Goal: Complete application form: Complete application form

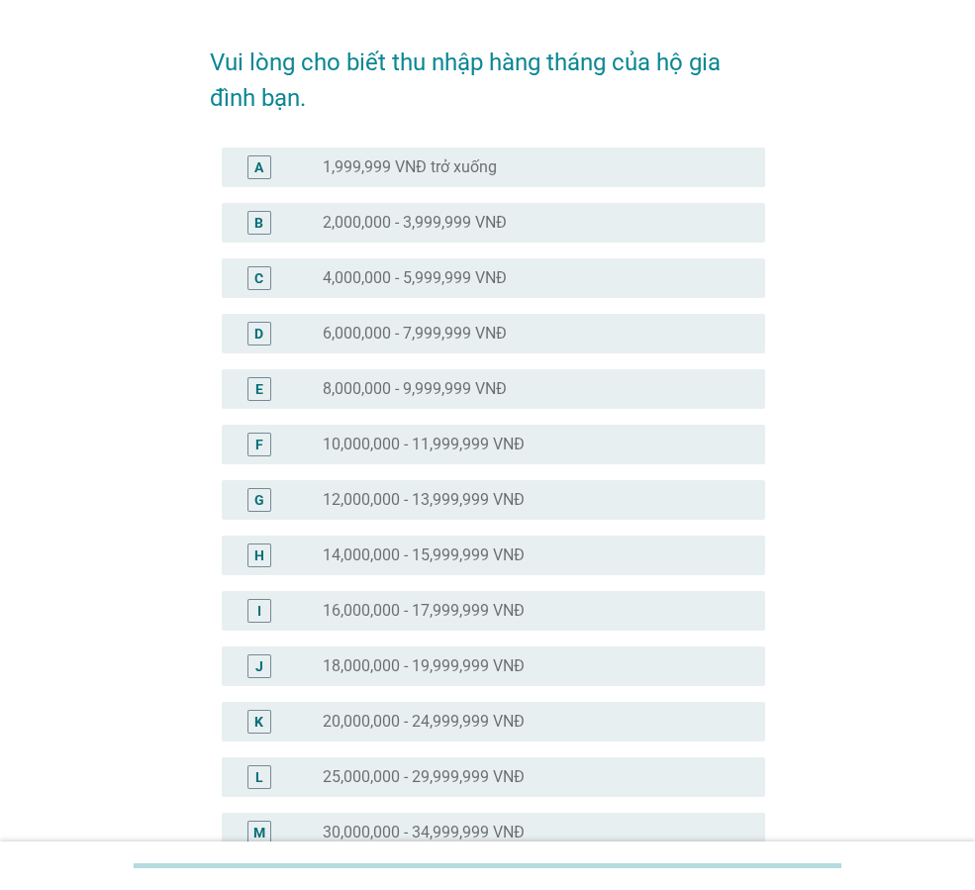
scroll to position [99, 0]
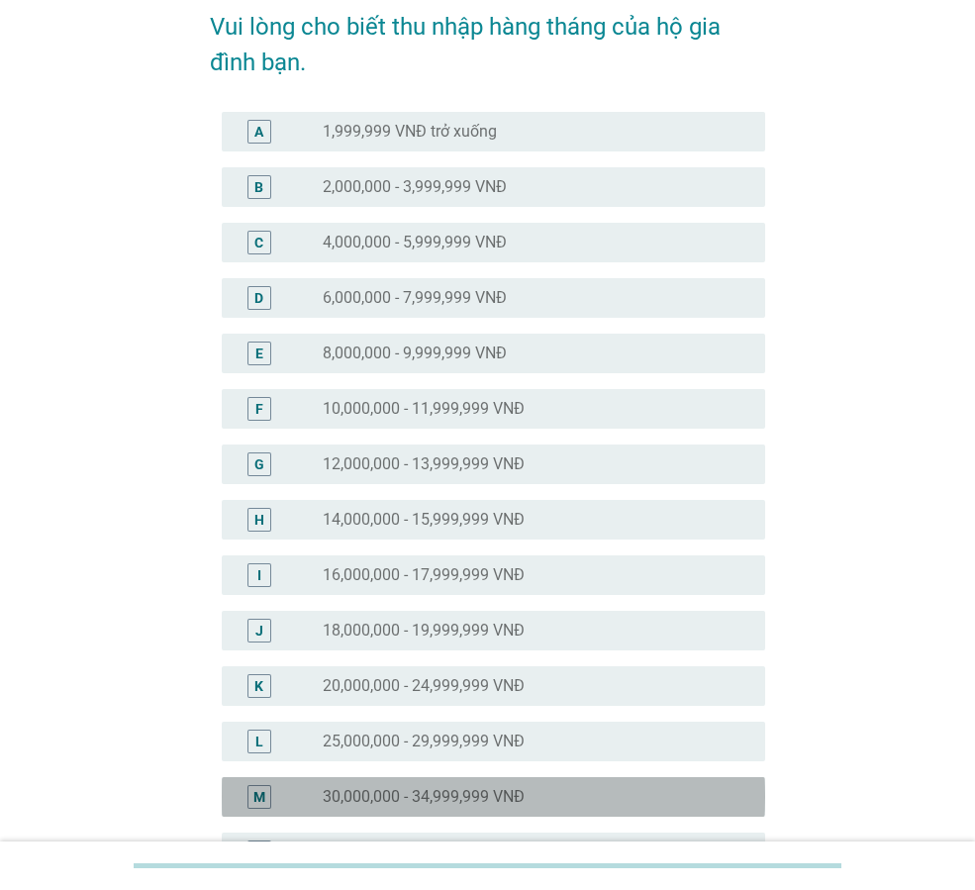
click at [447, 792] on label "30,000,000 - 34,999,999 VNĐ" at bounding box center [424, 797] width 202 height 20
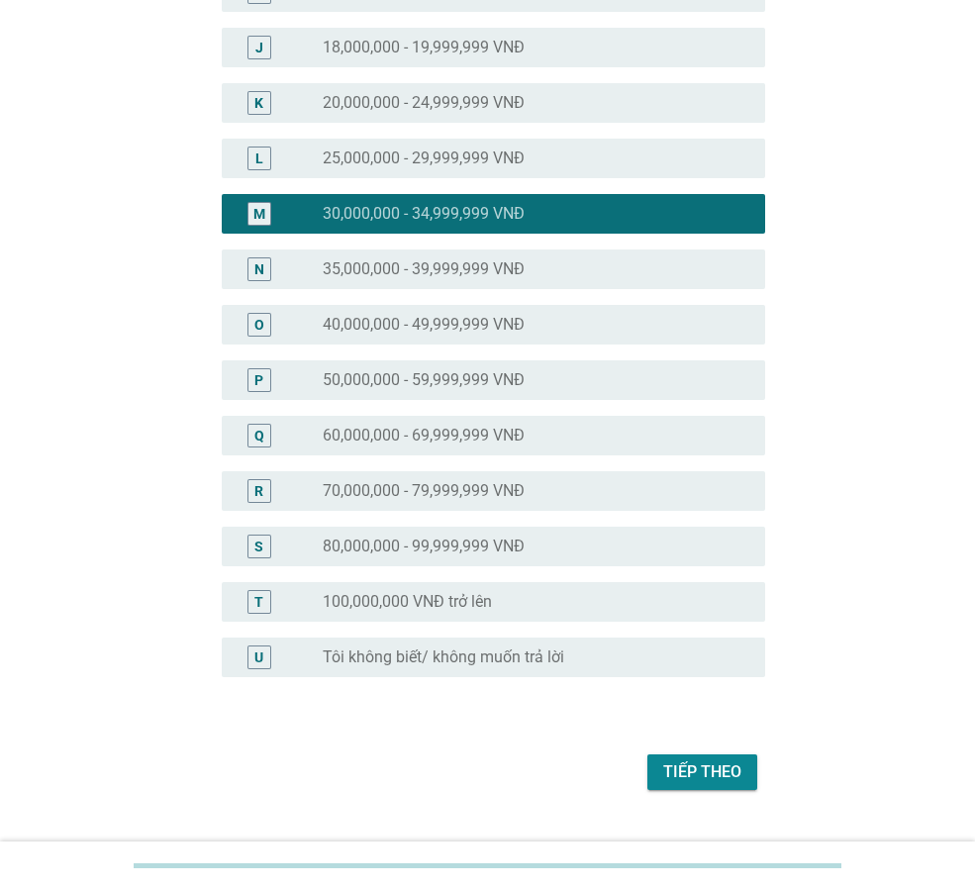
scroll to position [724, 0]
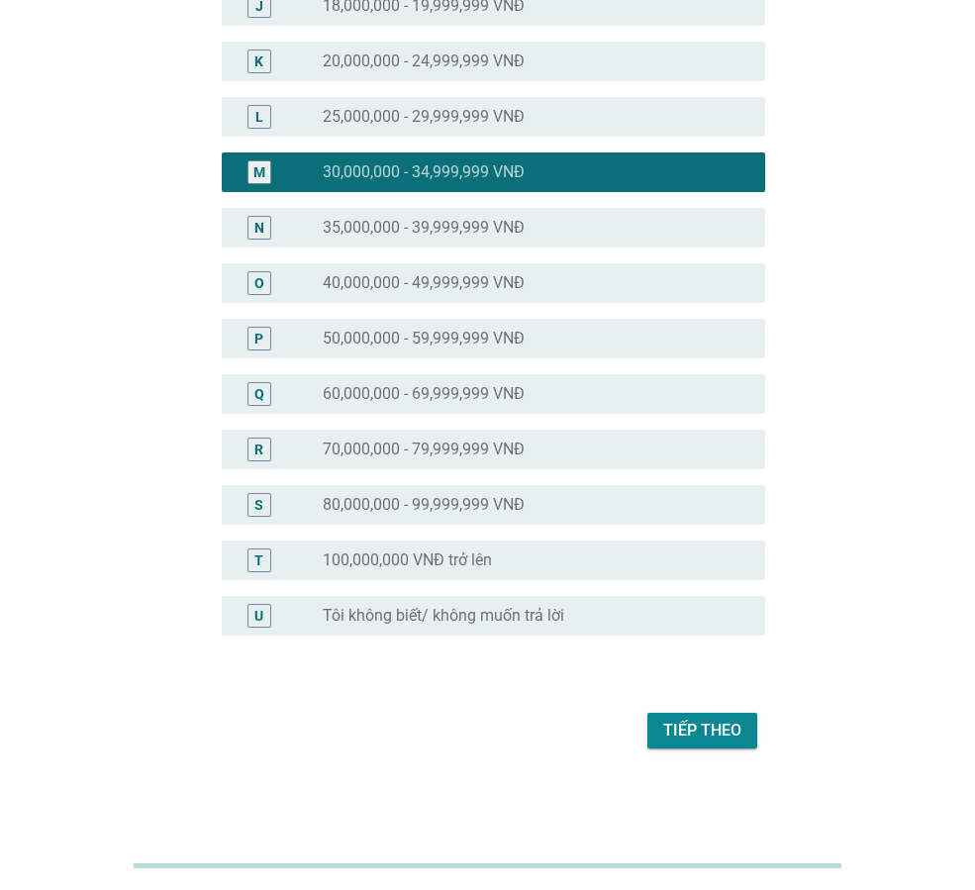
click at [666, 724] on div "Tiếp theo" at bounding box center [702, 731] width 78 height 24
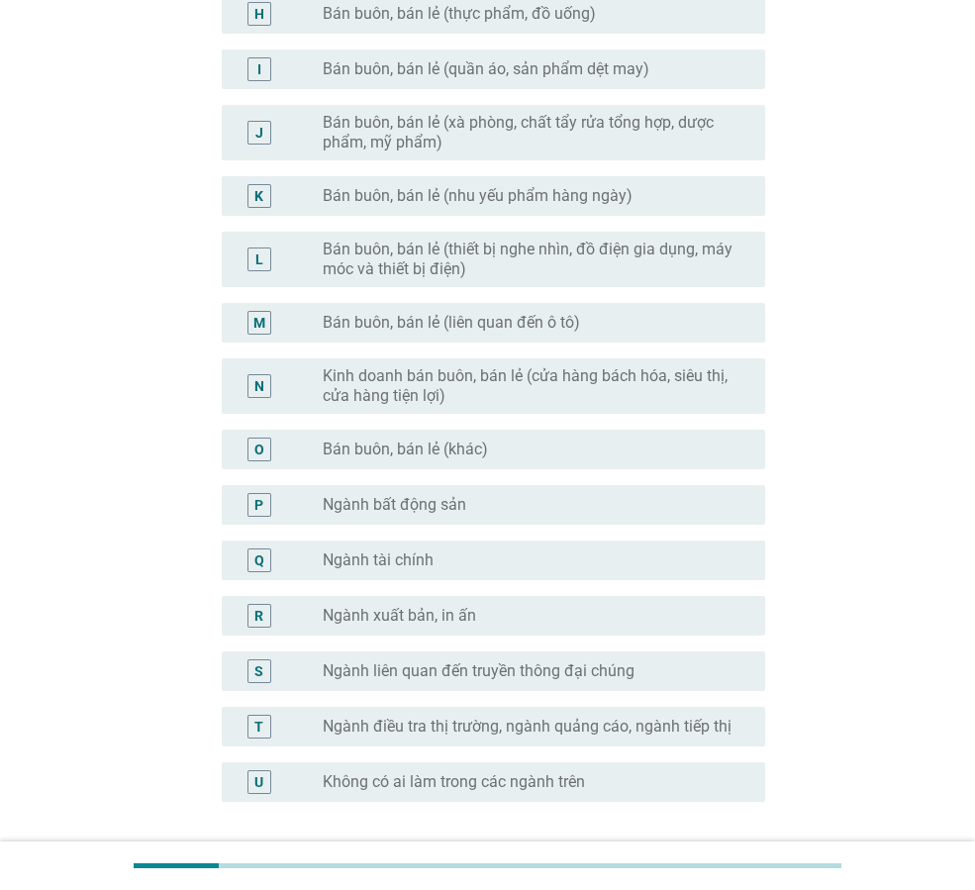
scroll to position [792, 0]
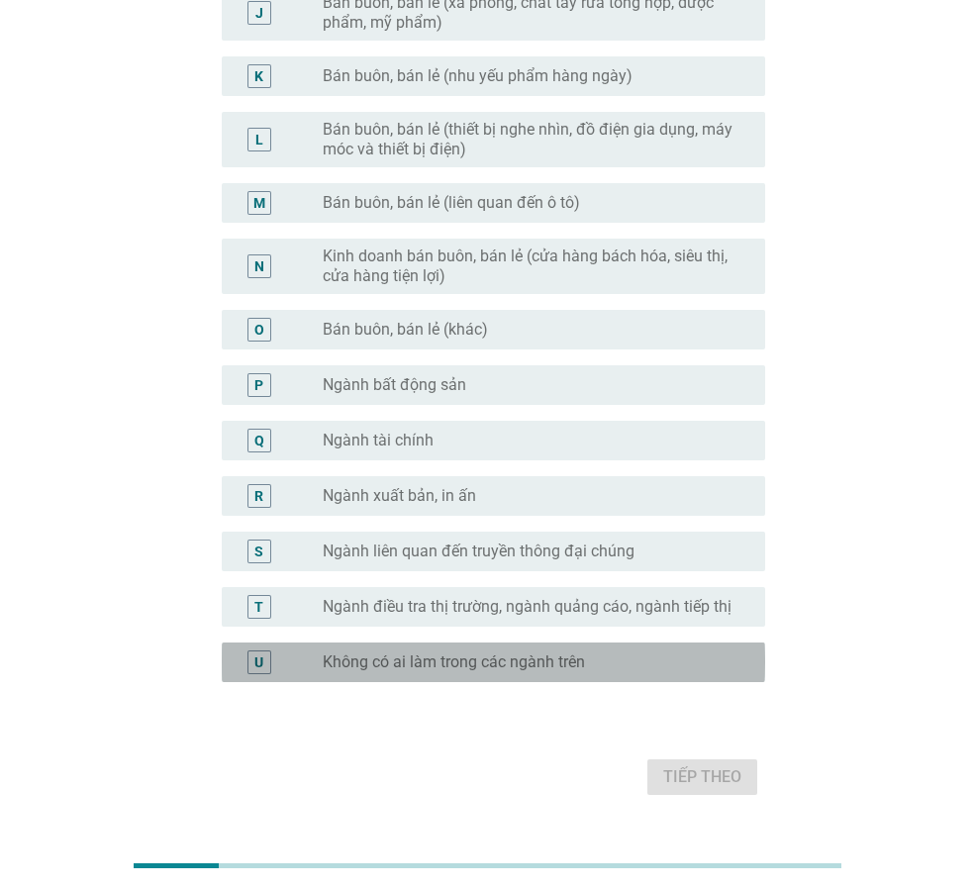
click at [474, 671] on label "Không có ai làm trong các ngành trên" at bounding box center [454, 662] width 262 height 20
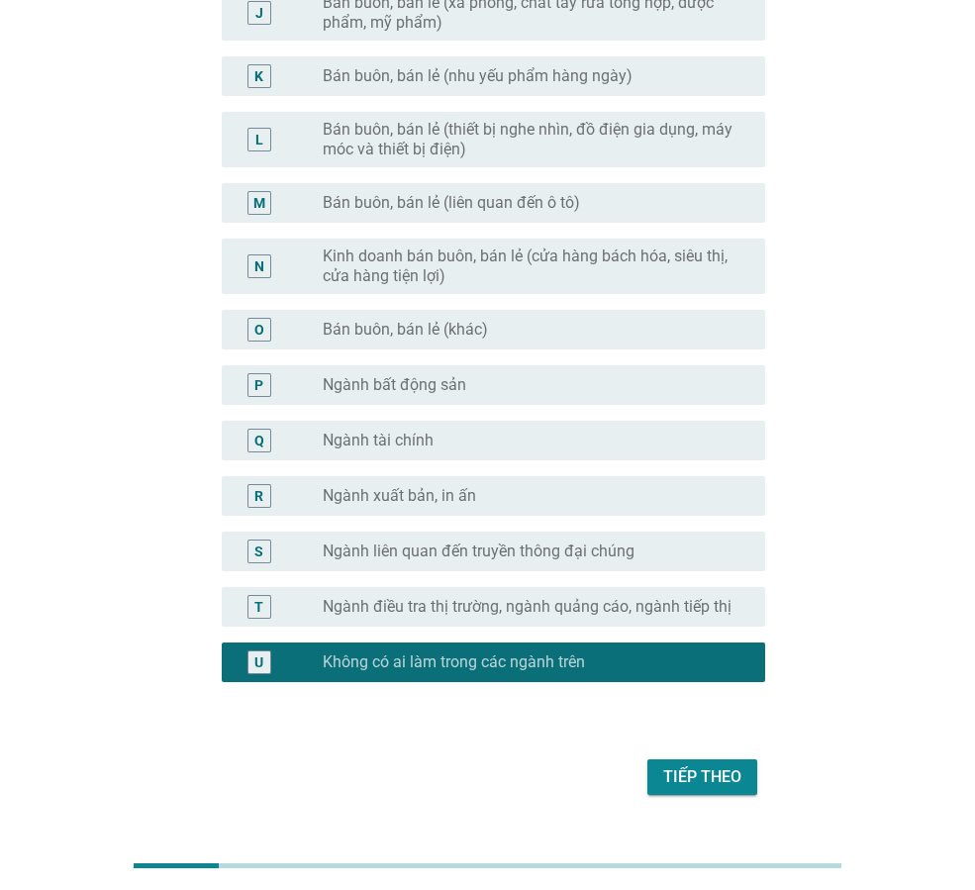
click at [713, 793] on button "Tiếp theo" at bounding box center [702, 777] width 110 height 36
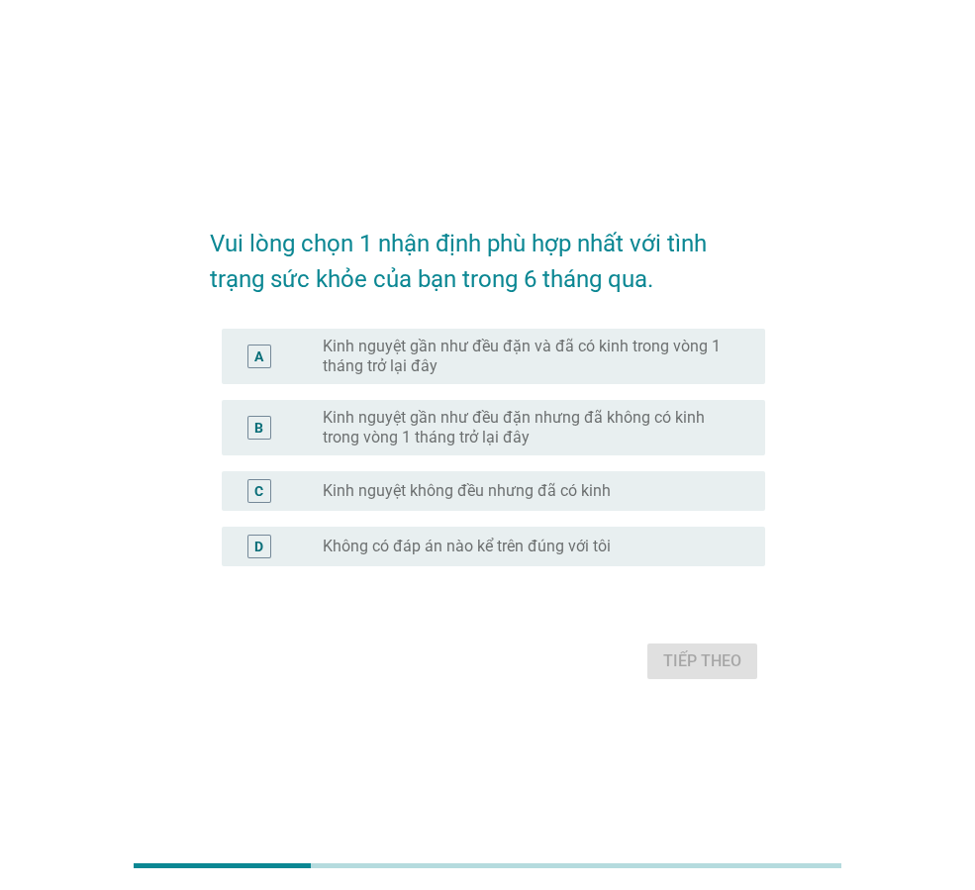
click at [485, 365] on label "Kinh nguyệt gần như đều đặn và đã có kinh trong vòng 1 tháng trở lại đây" at bounding box center [528, 357] width 411 height 40
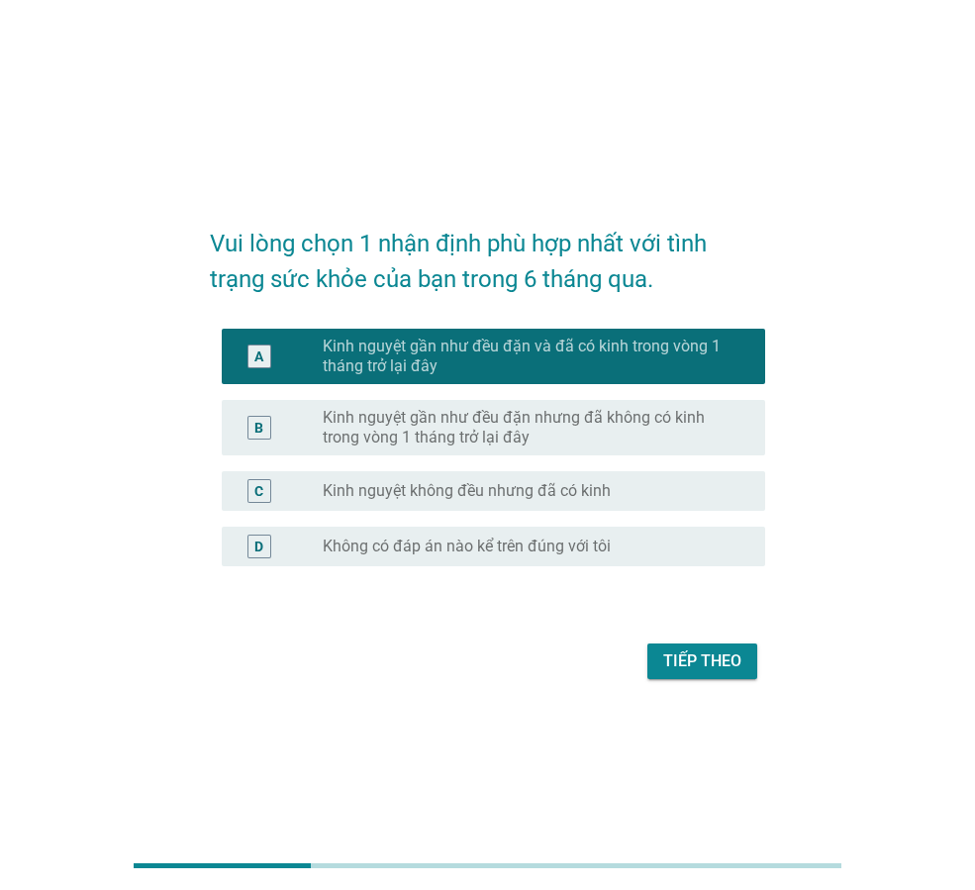
click at [653, 638] on div "Tiếp theo" at bounding box center [487, 662] width 555 height 48
click at [659, 650] on button "Tiếp theo" at bounding box center [702, 661] width 110 height 36
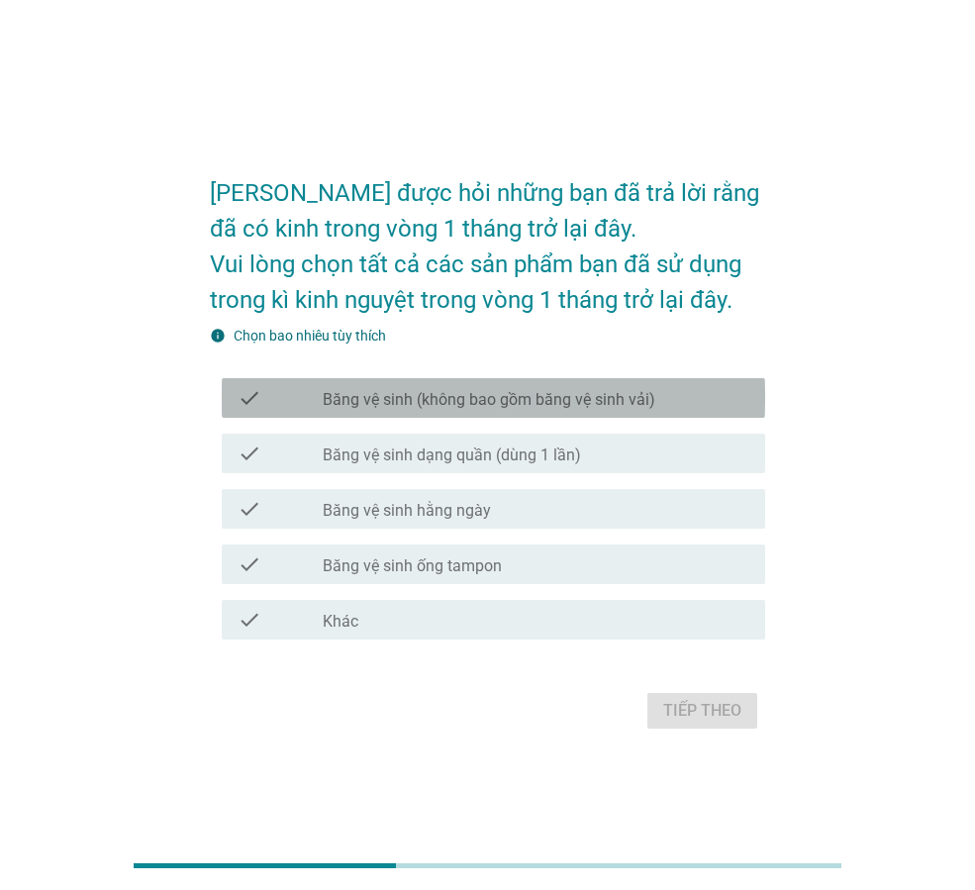
click at [620, 401] on label "Băng vệ sinh (không bao gồm băng vệ sinh vải)" at bounding box center [489, 400] width 333 height 20
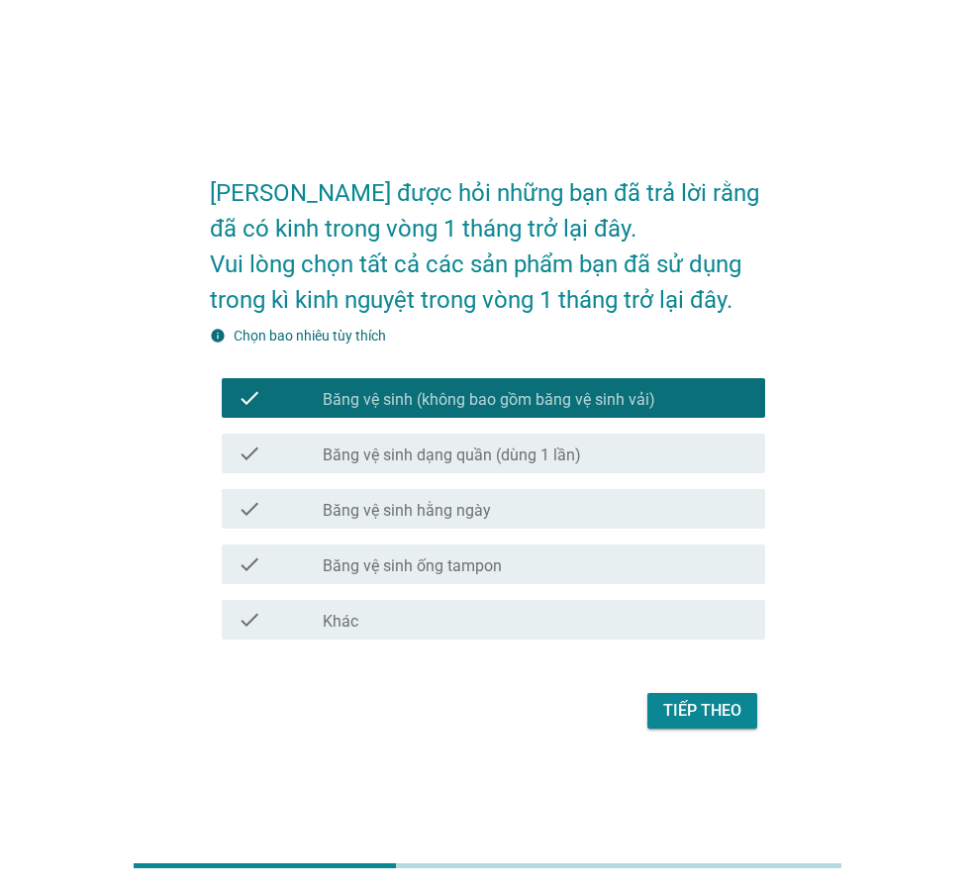
click at [696, 721] on div "Tiếp theo" at bounding box center [702, 711] width 78 height 24
